Goal: Find specific page/section: Find specific page/section

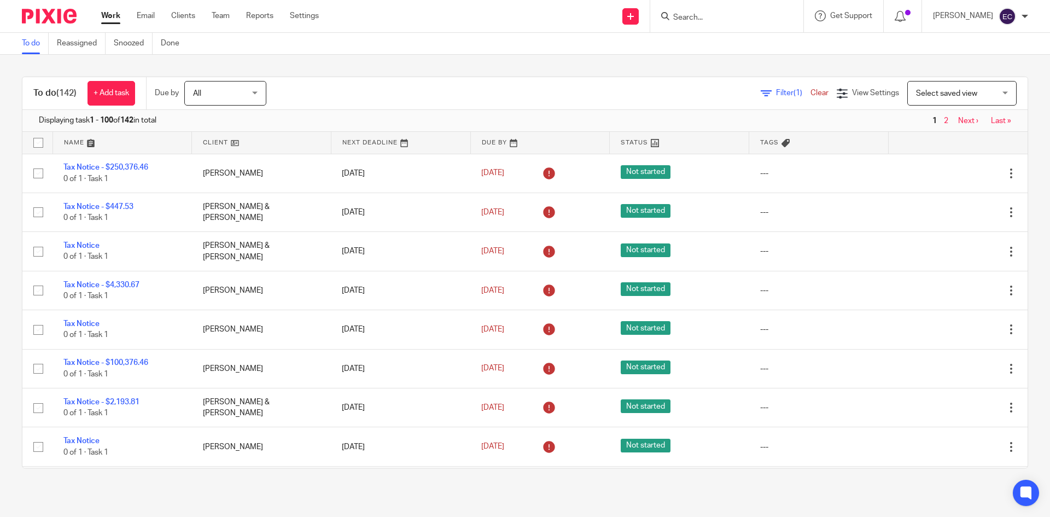
click at [672, 16] on input "Search" at bounding box center [721, 18] width 98 height 10
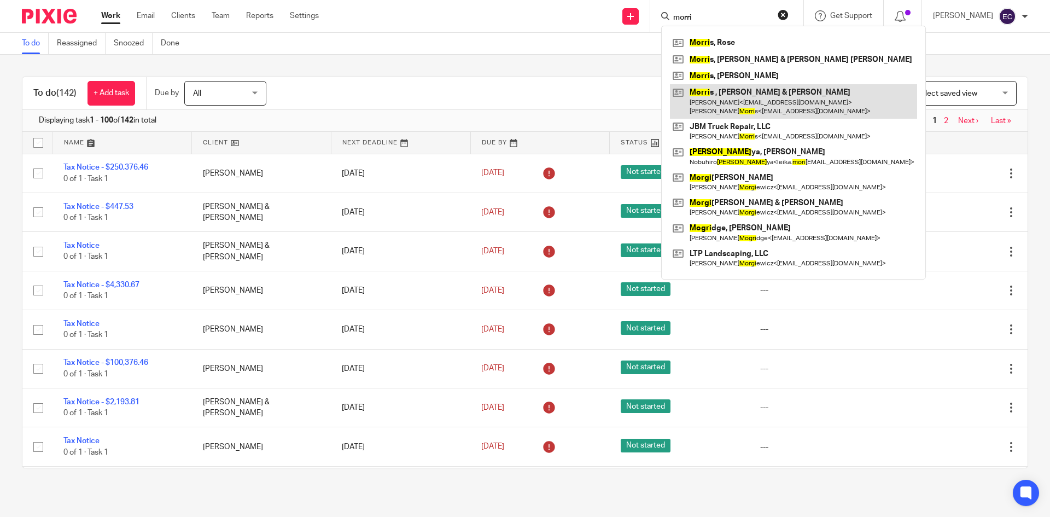
type input "morri"
click at [752, 107] on link at bounding box center [793, 101] width 247 height 34
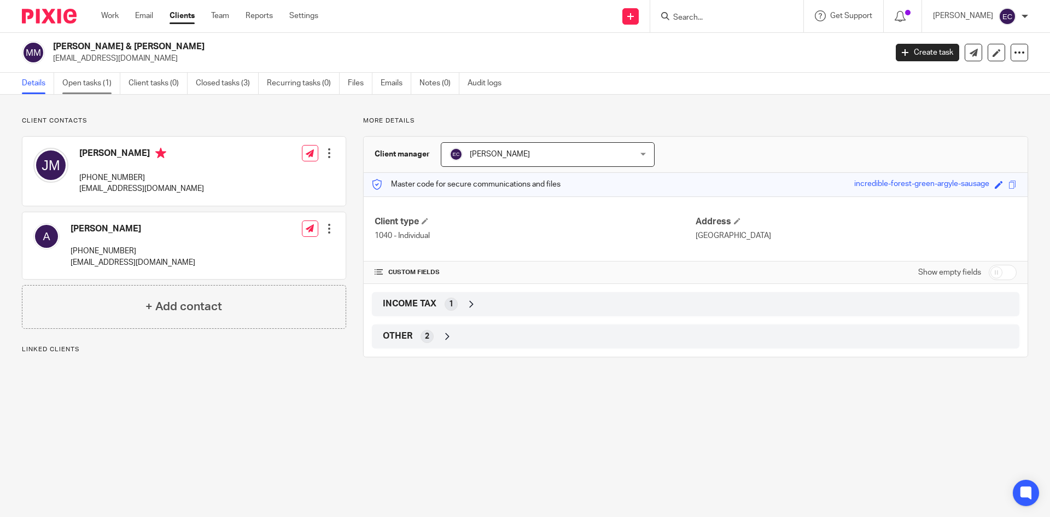
click at [91, 83] on link "Open tasks (1)" at bounding box center [91, 83] width 58 height 21
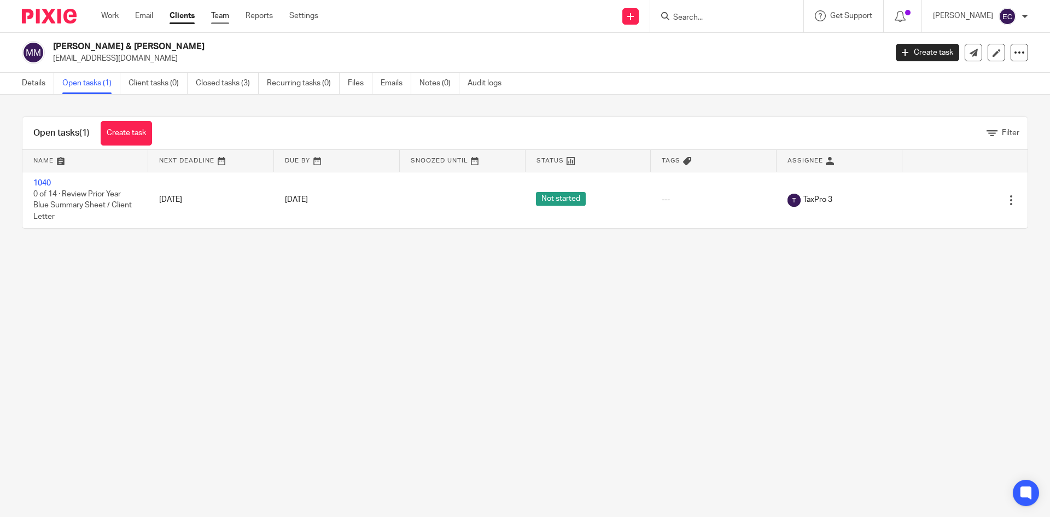
click at [221, 16] on link "Team" at bounding box center [220, 15] width 18 height 11
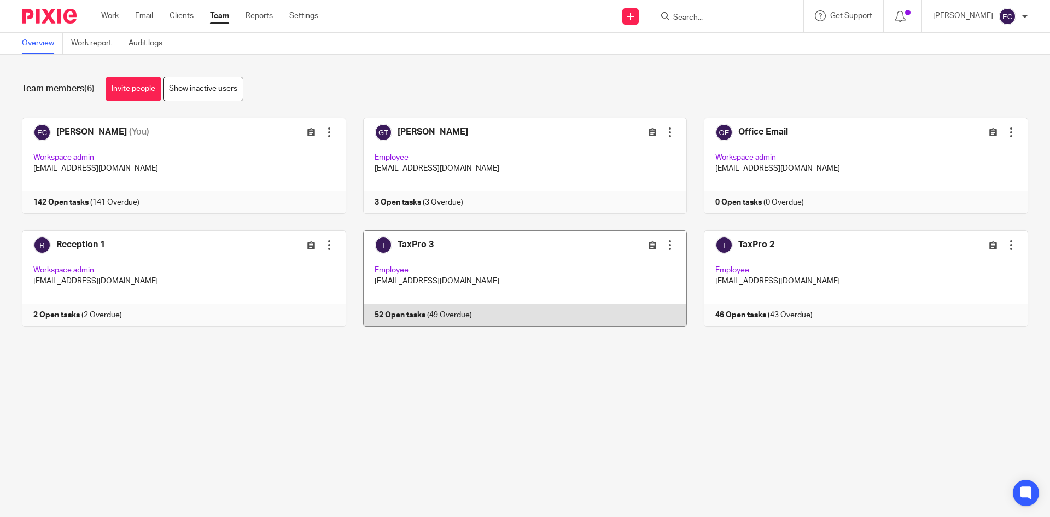
click at [437, 247] on link at bounding box center [516, 278] width 341 height 96
click at [422, 269] on link at bounding box center [516, 278] width 341 height 96
click at [393, 250] on link at bounding box center [516, 278] width 341 height 96
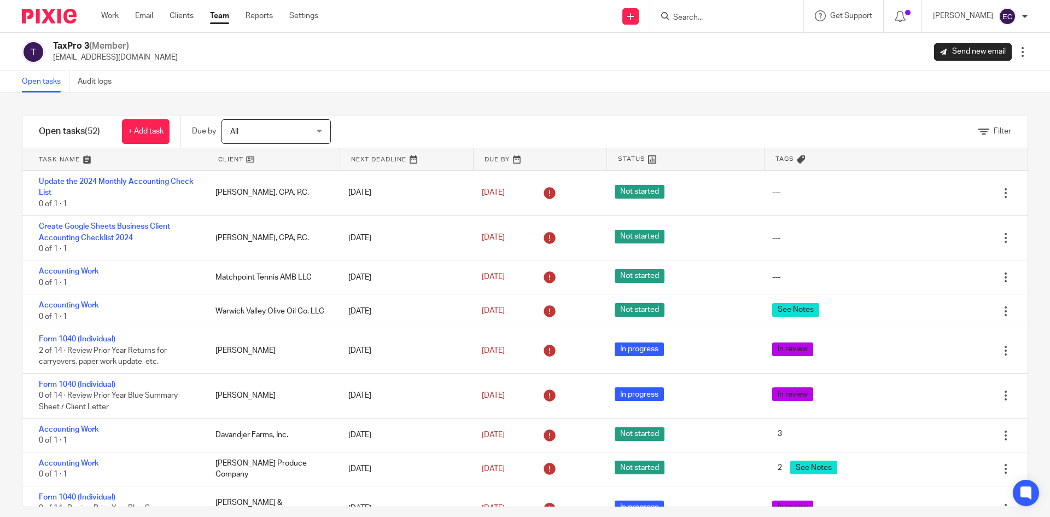
click at [225, 17] on link "Team" at bounding box center [219, 15] width 19 height 11
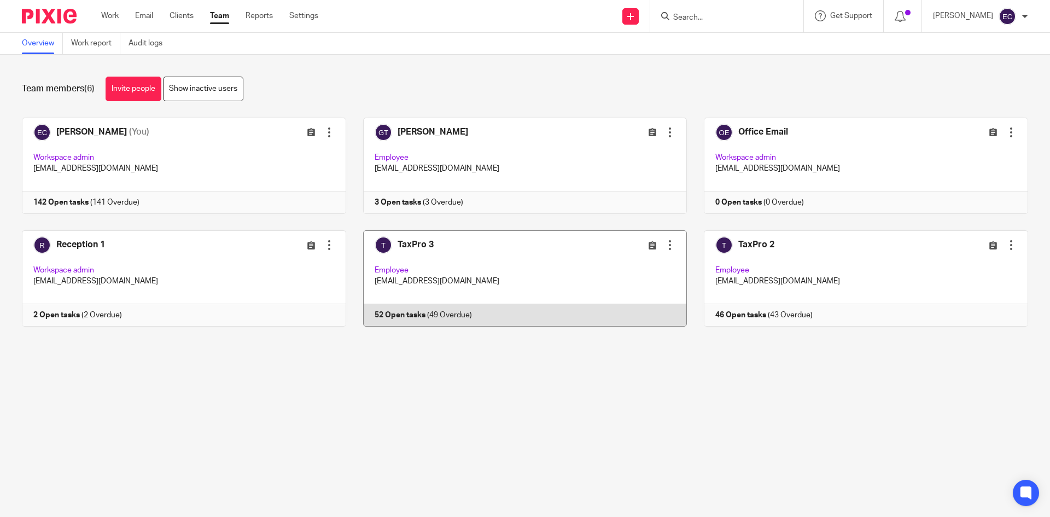
click at [442, 246] on link at bounding box center [516, 278] width 341 height 96
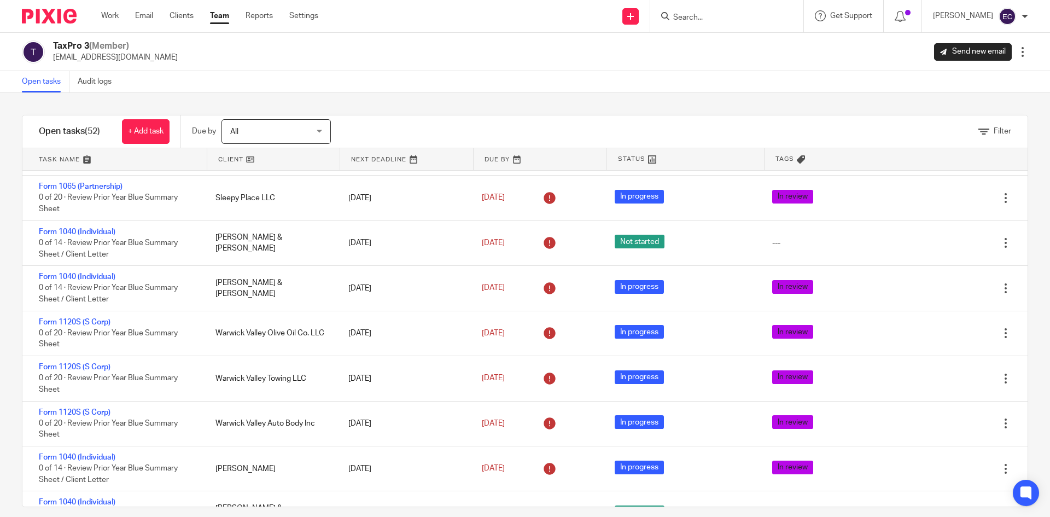
scroll to position [1349, 0]
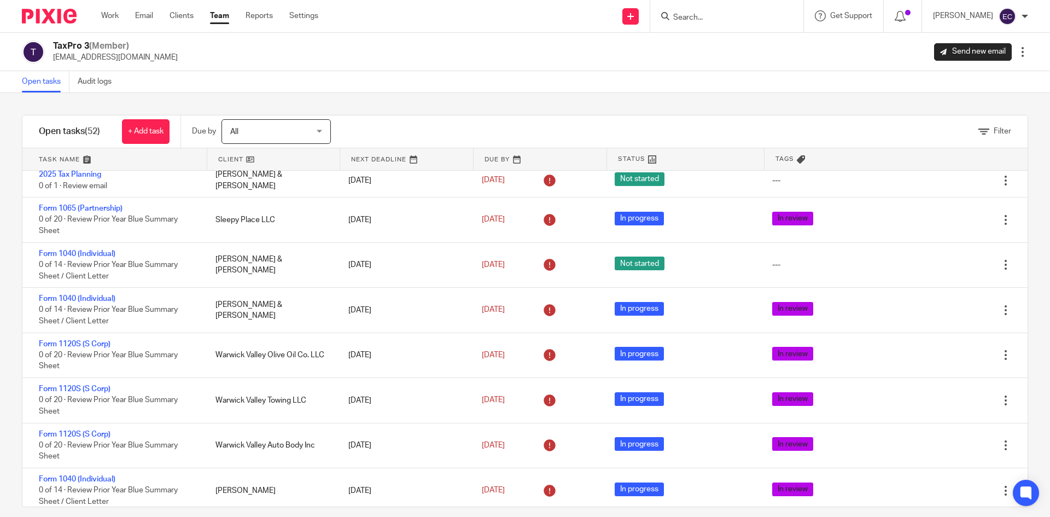
click at [672, 16] on input "Search" at bounding box center [721, 18] width 98 height 10
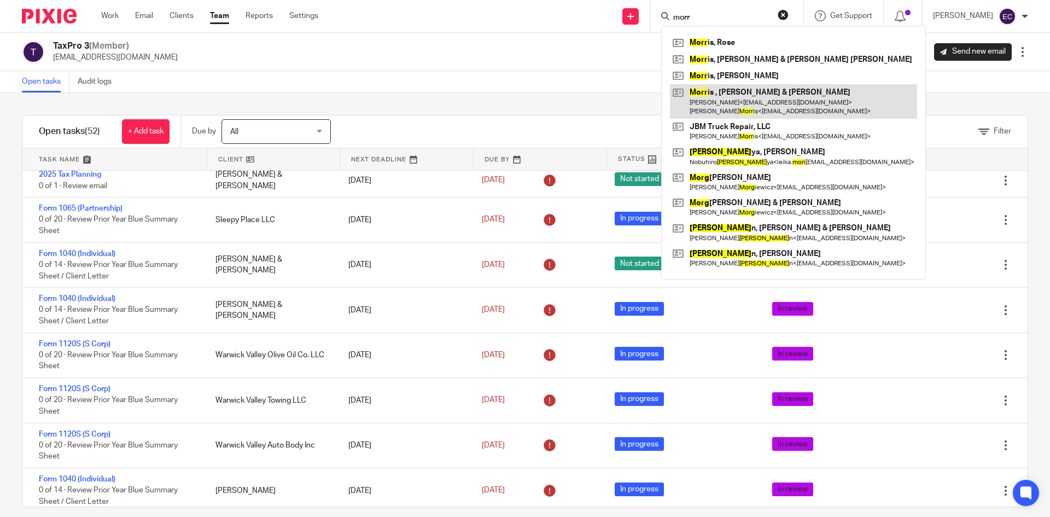
type input "morr"
click at [718, 100] on link at bounding box center [793, 101] width 247 height 34
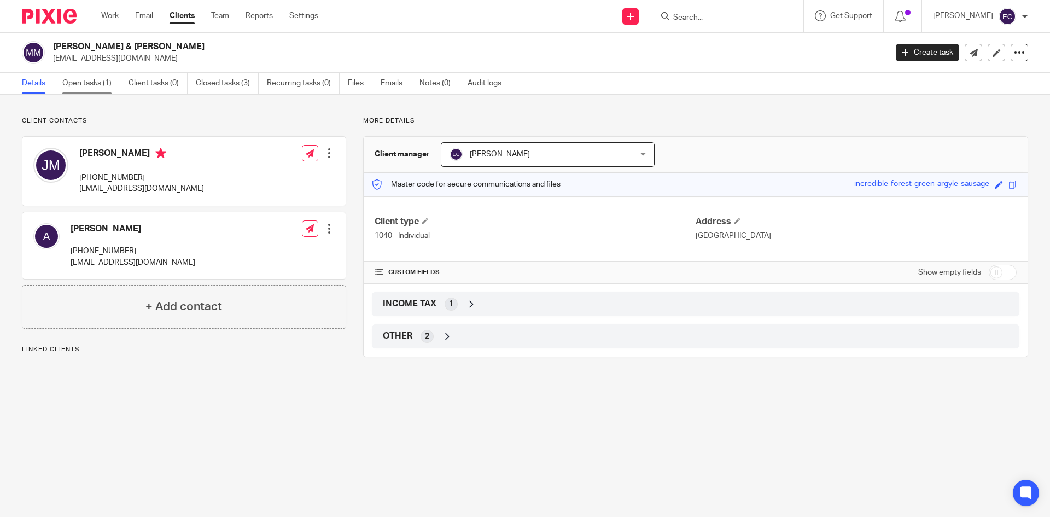
click at [74, 83] on link "Open tasks (1)" at bounding box center [91, 83] width 58 height 21
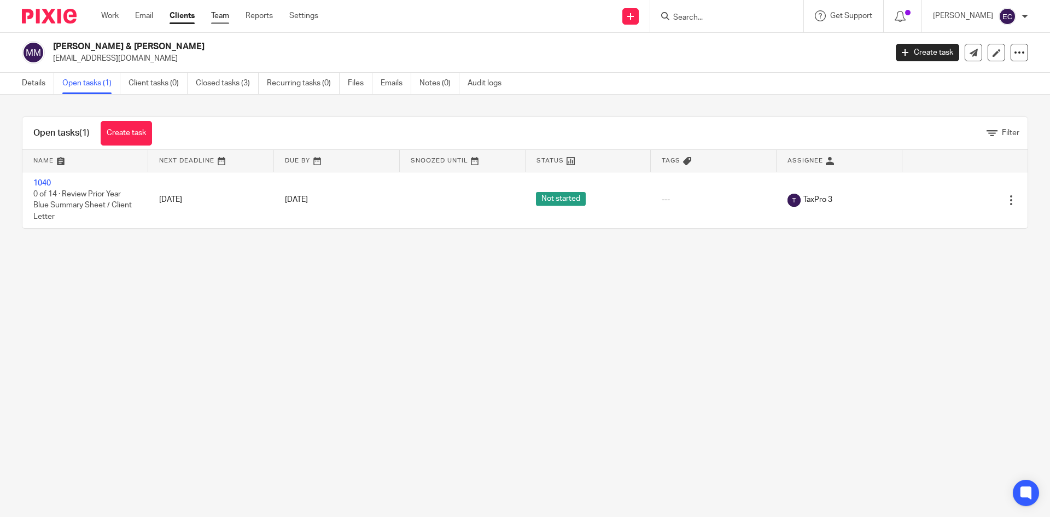
click at [227, 17] on link "Team" at bounding box center [220, 15] width 18 height 11
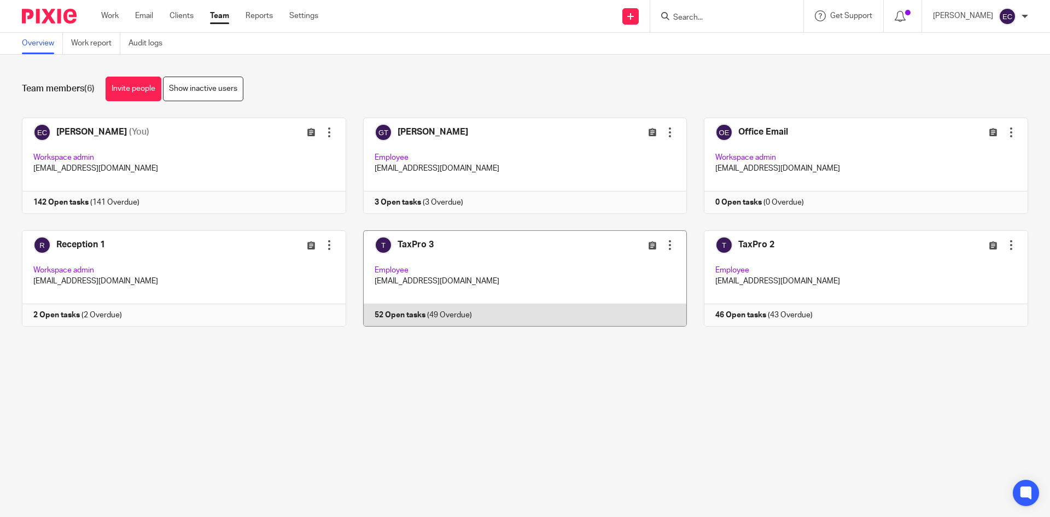
click at [411, 279] on link at bounding box center [516, 278] width 341 height 96
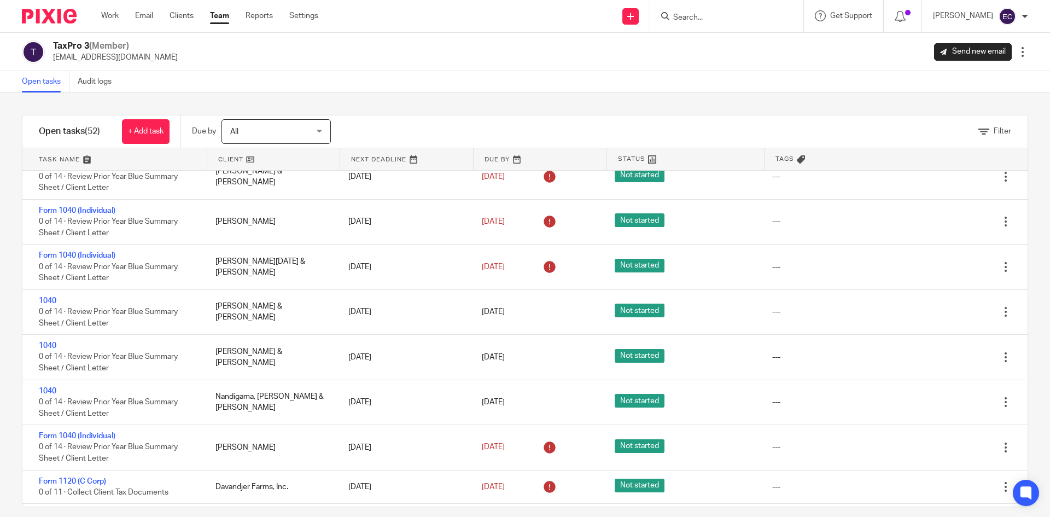
scroll to position [1874, 0]
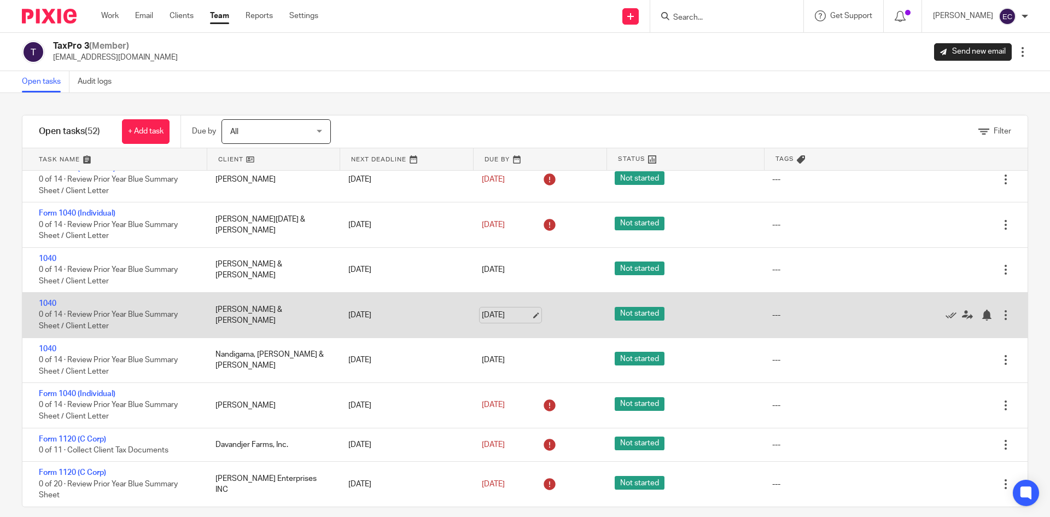
click at [512, 313] on link "[DATE]" at bounding box center [506, 315] width 49 height 11
